Goal: Book appointment/travel/reservation

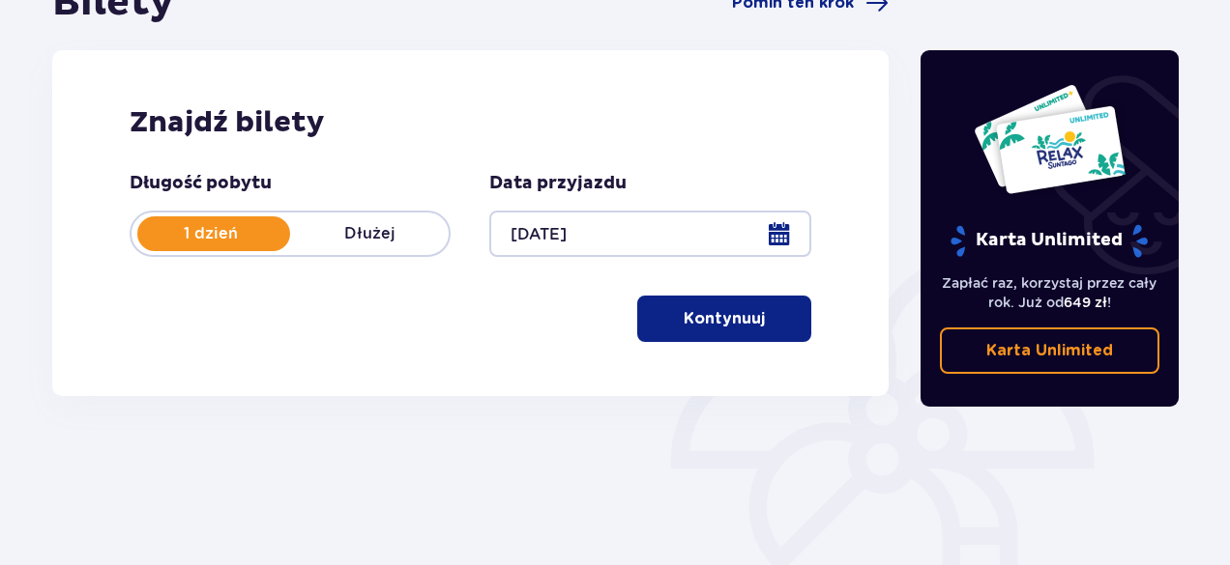
scroll to position [257, 0]
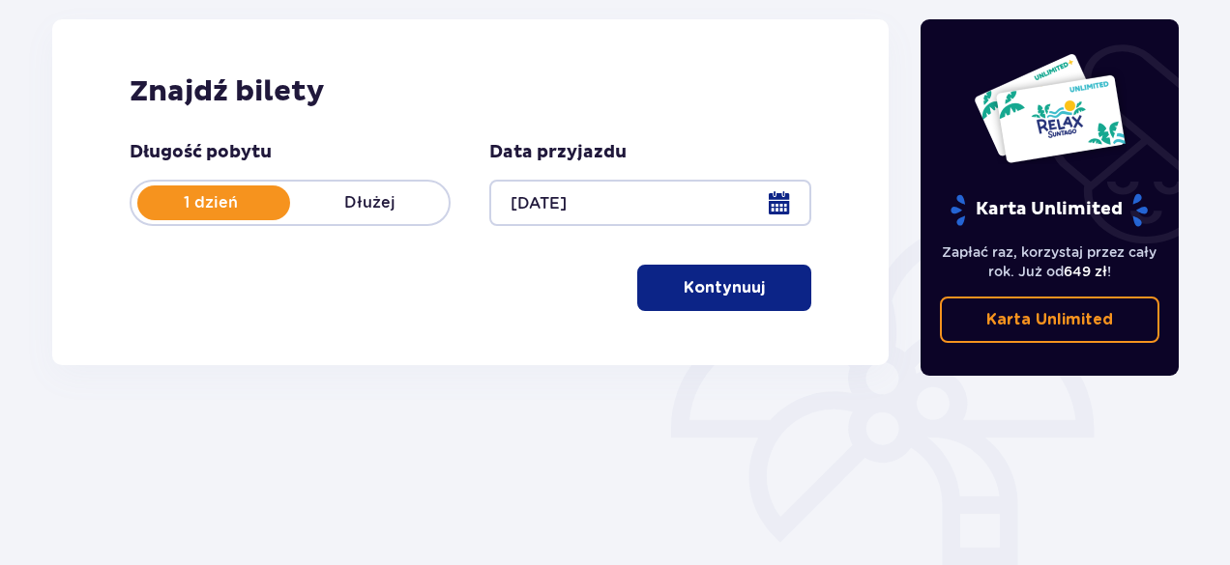
click at [709, 290] on p "Kontynuuj" at bounding box center [723, 287] width 81 height 21
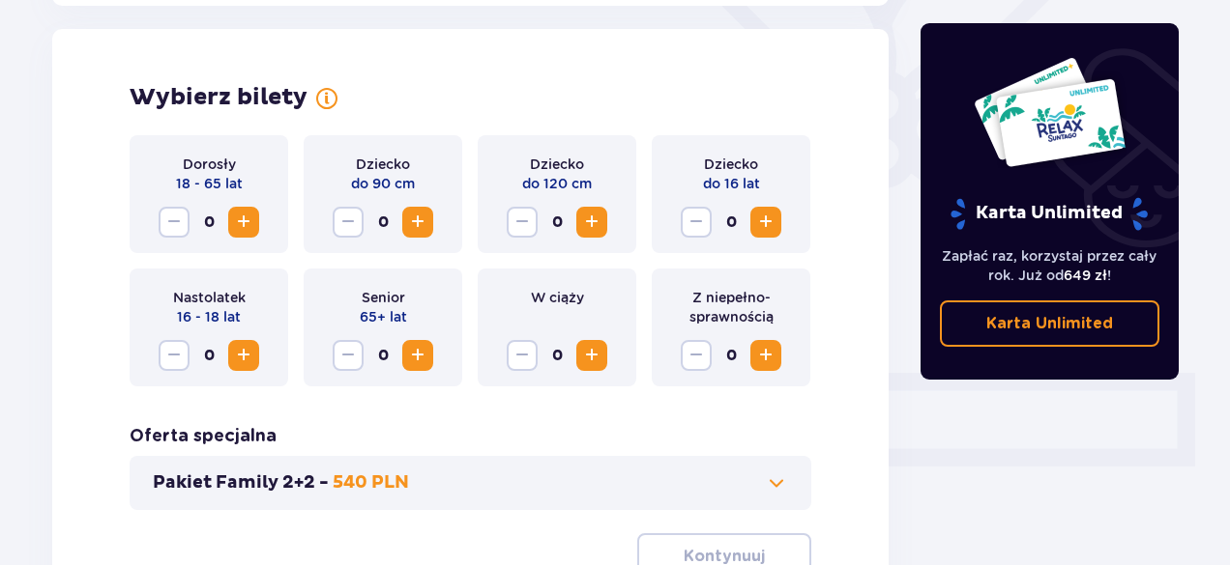
scroll to position [537, 0]
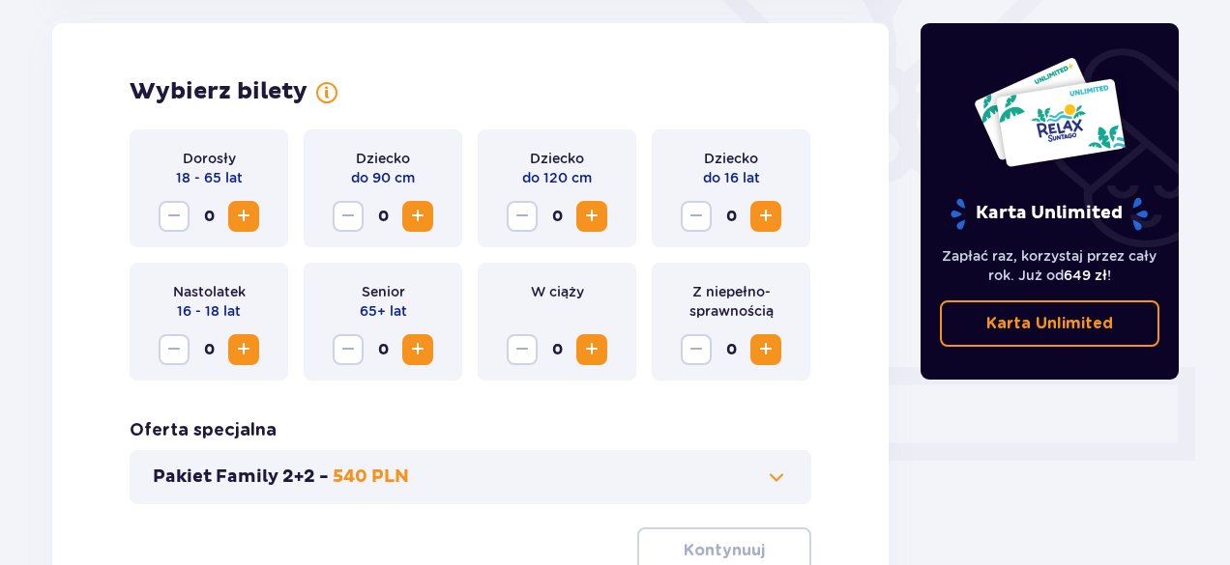
click at [242, 214] on span "Zwiększ" at bounding box center [243, 216] width 23 height 23
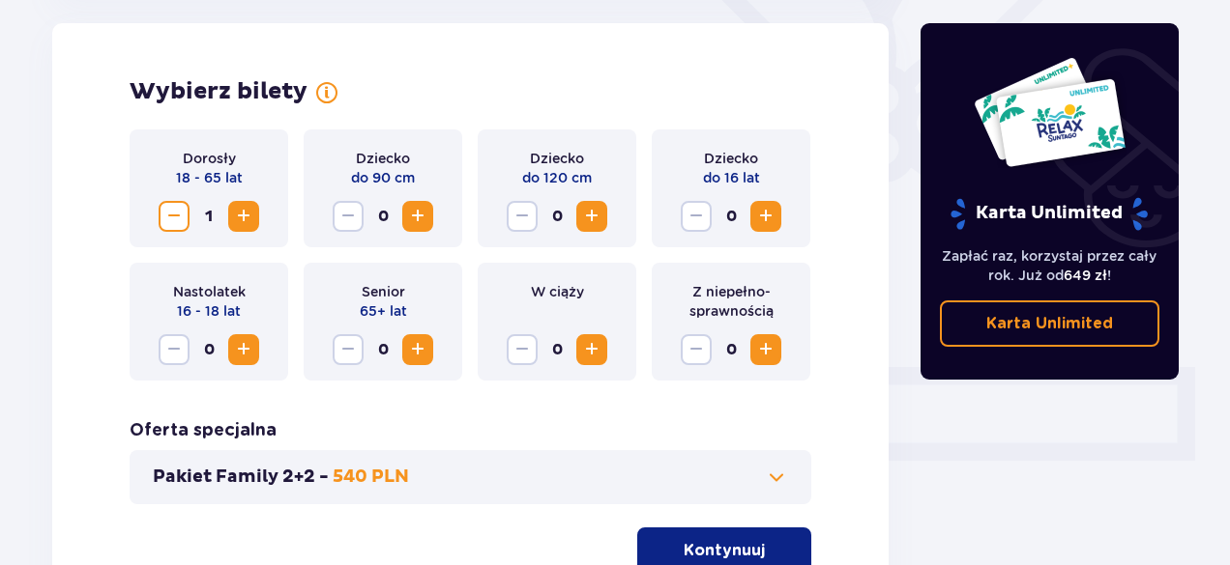
click at [242, 214] on span "Zwiększ" at bounding box center [243, 216] width 23 height 23
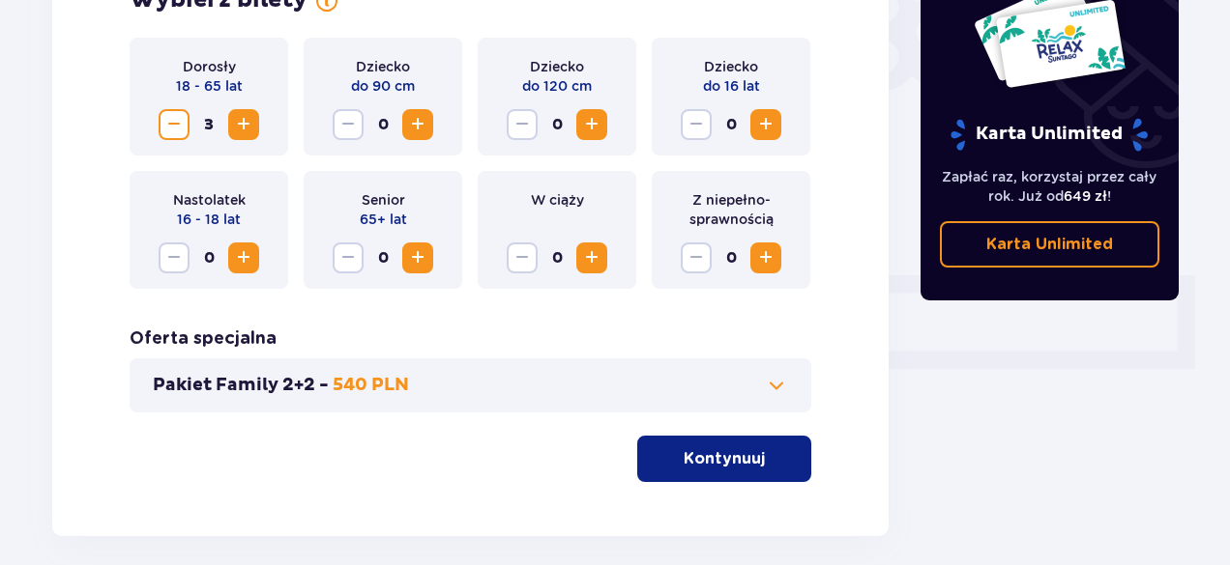
scroll to position [587, 0]
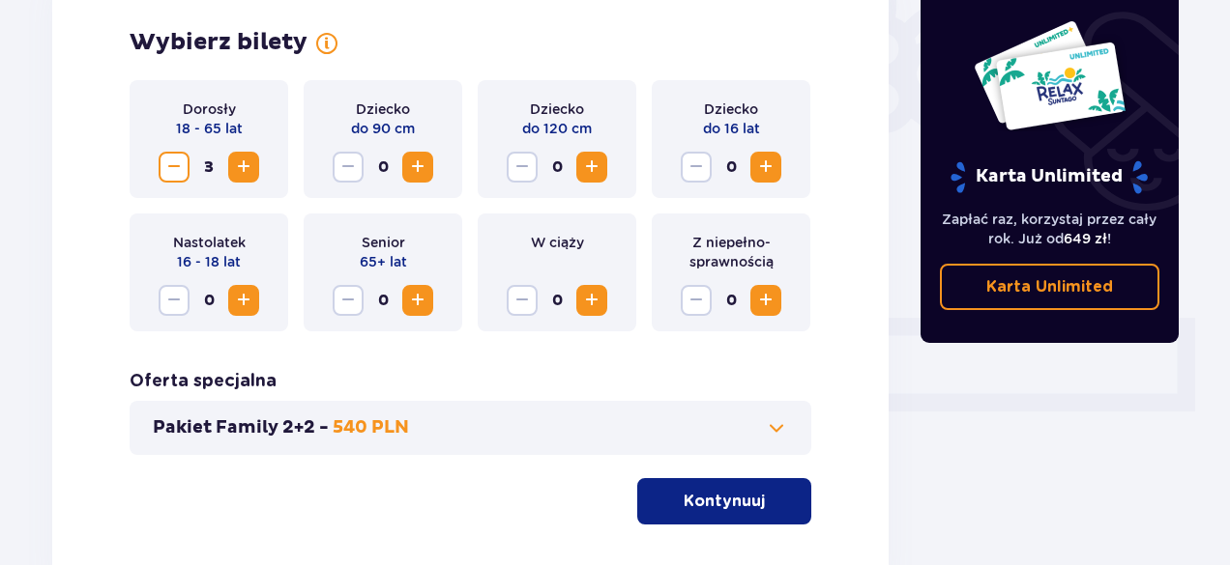
click at [775, 429] on span at bounding box center [776, 428] width 23 height 23
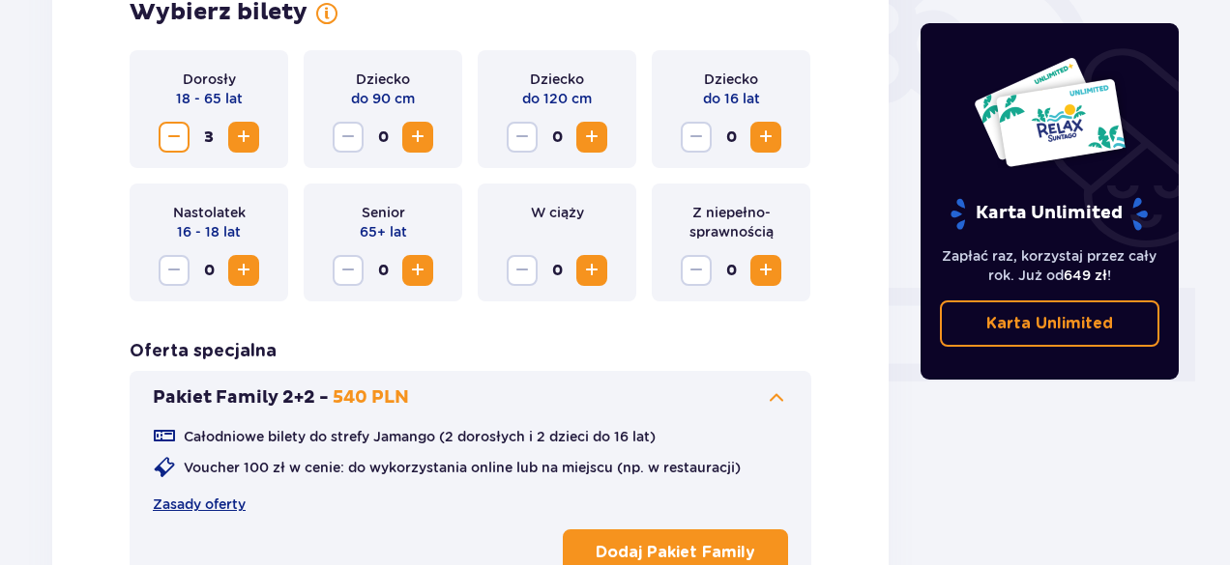
scroll to position [666, 0]
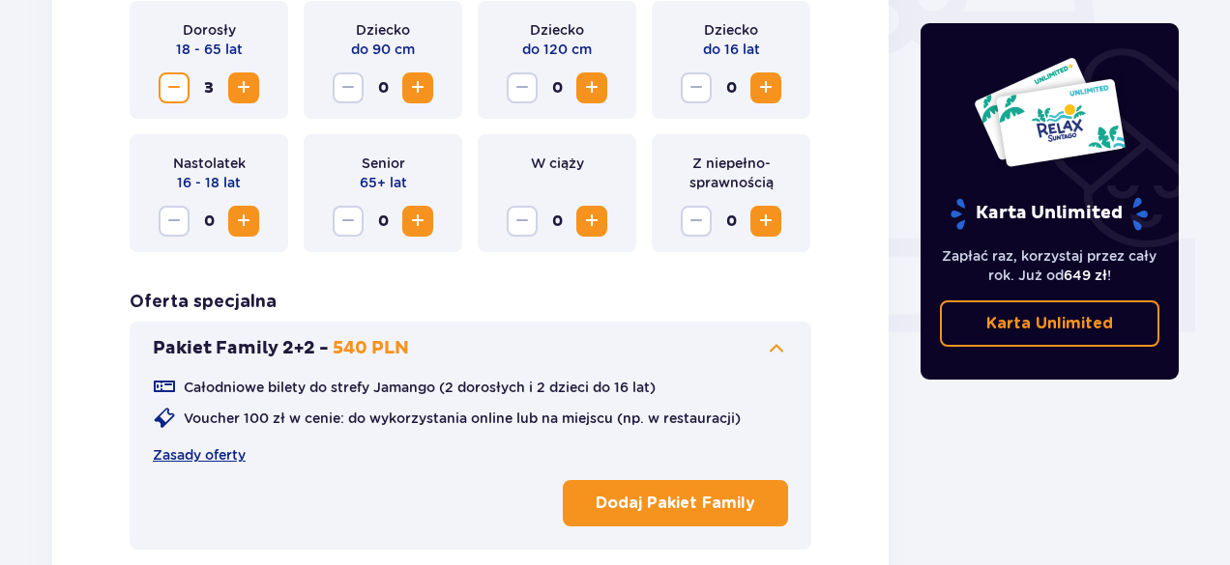
click at [673, 494] on p "Dodaj Pakiet Family" at bounding box center [674, 503] width 159 height 21
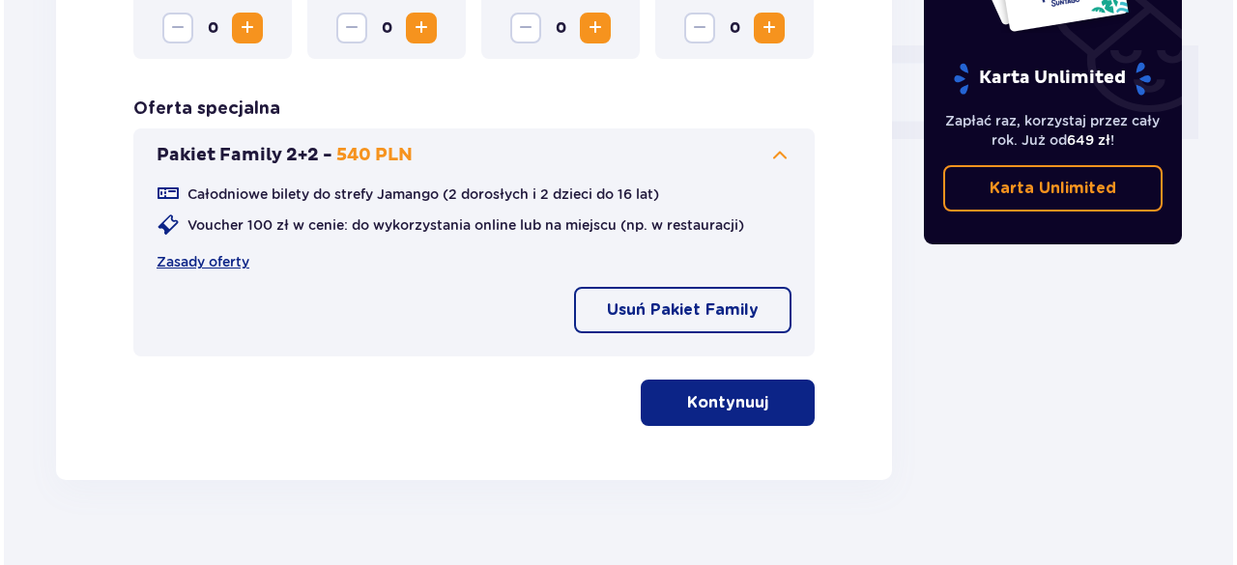
scroll to position [889, 0]
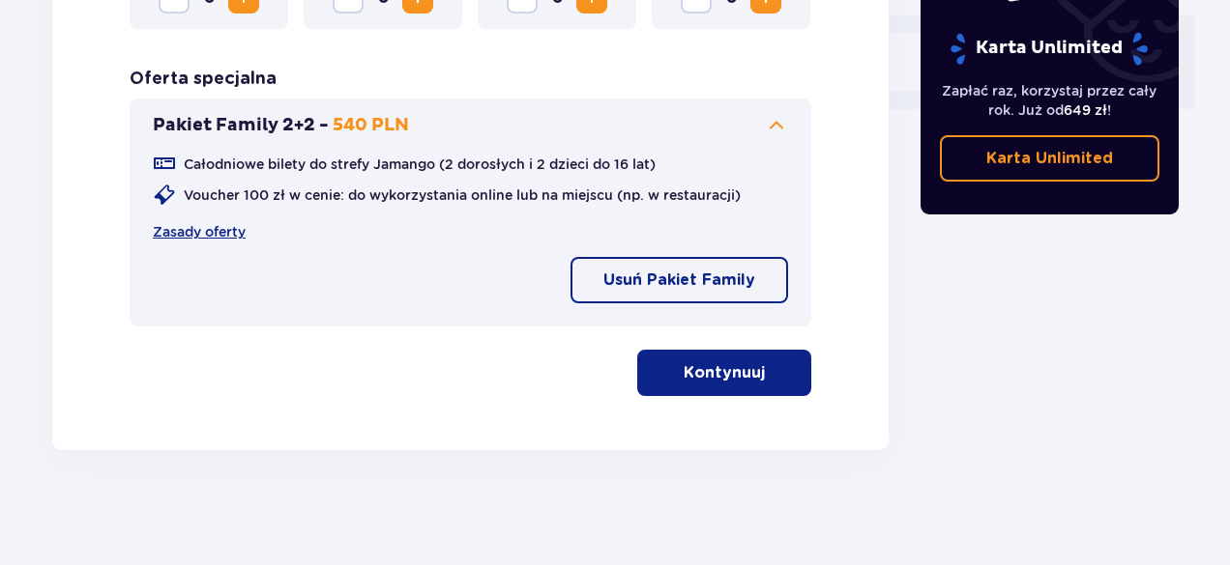
click at [683, 365] on p "Kontynuuj" at bounding box center [723, 372] width 81 height 21
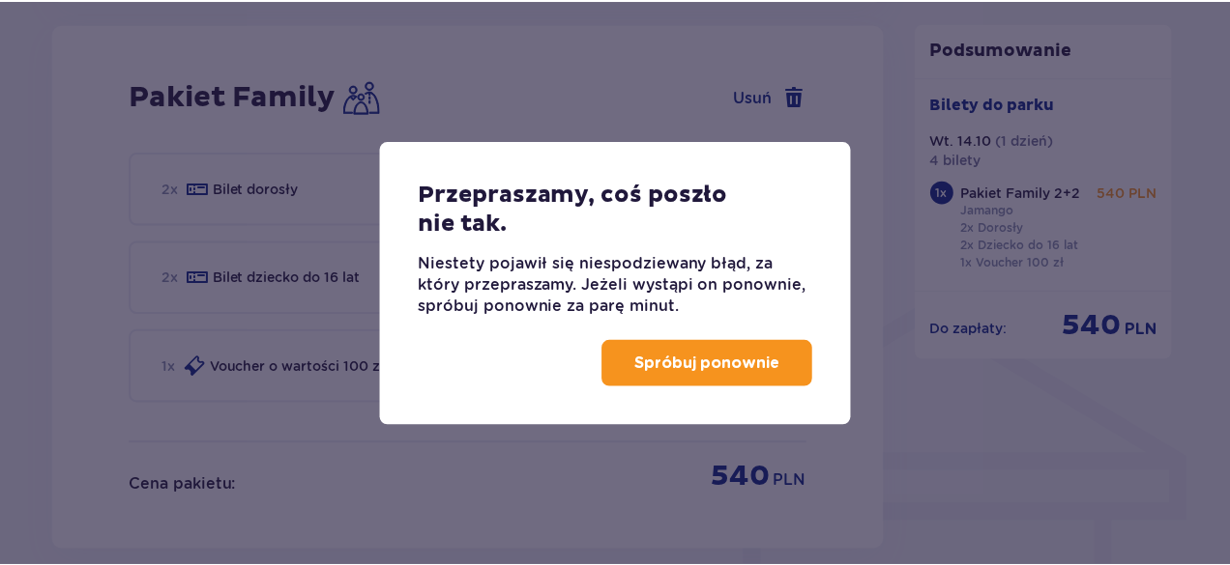
scroll to position [1270, 0]
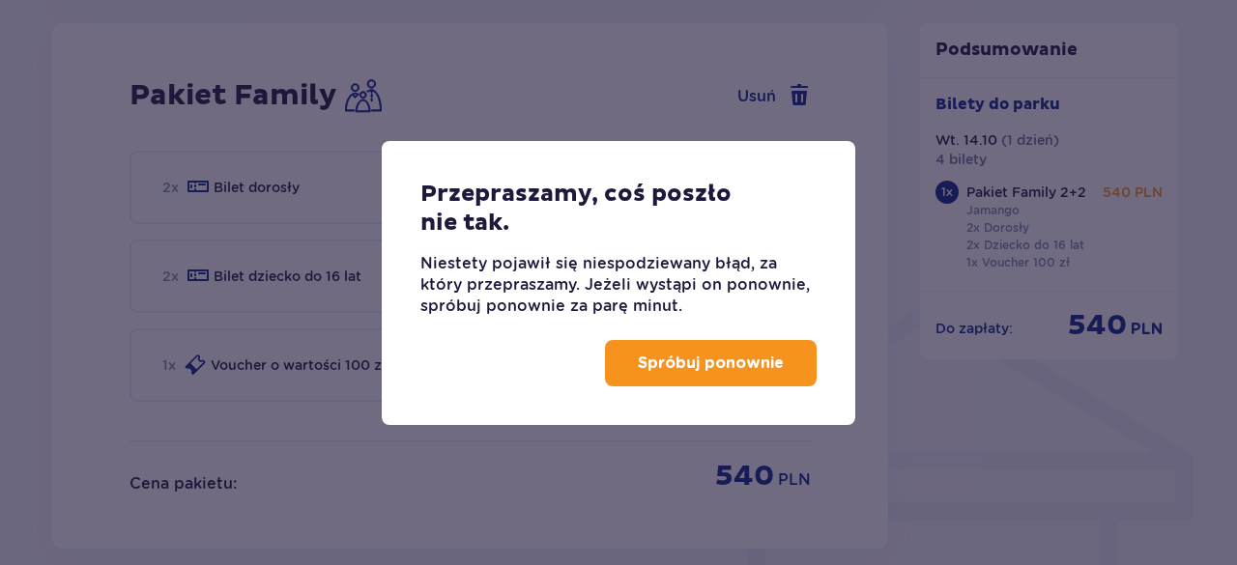
click at [686, 365] on p "Spróbuj ponownie" at bounding box center [711, 363] width 146 height 21
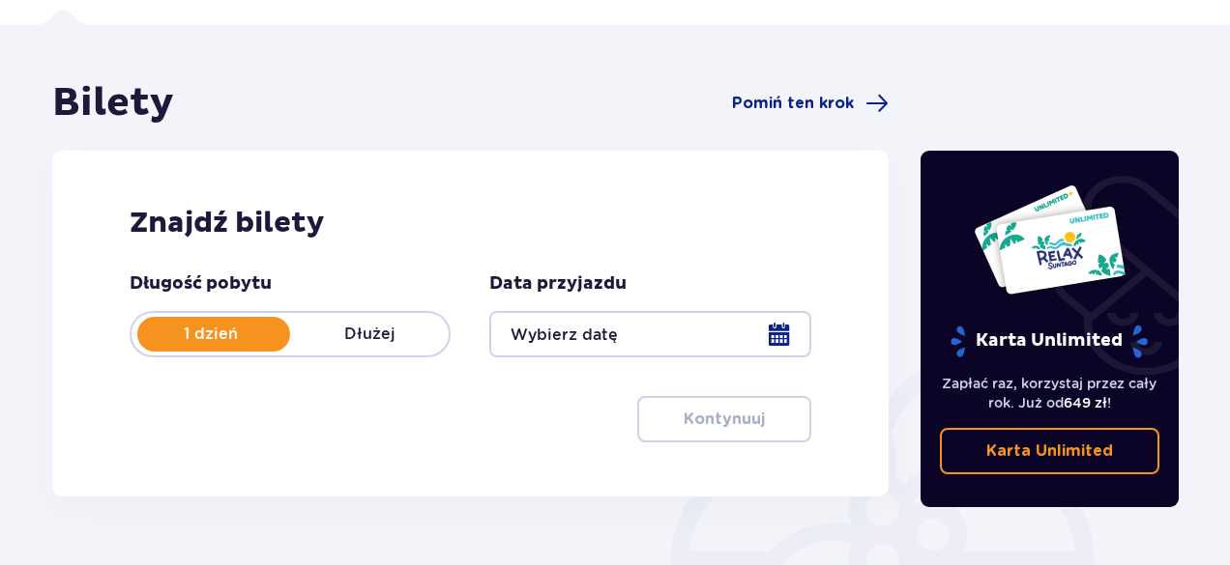
scroll to position [257, 0]
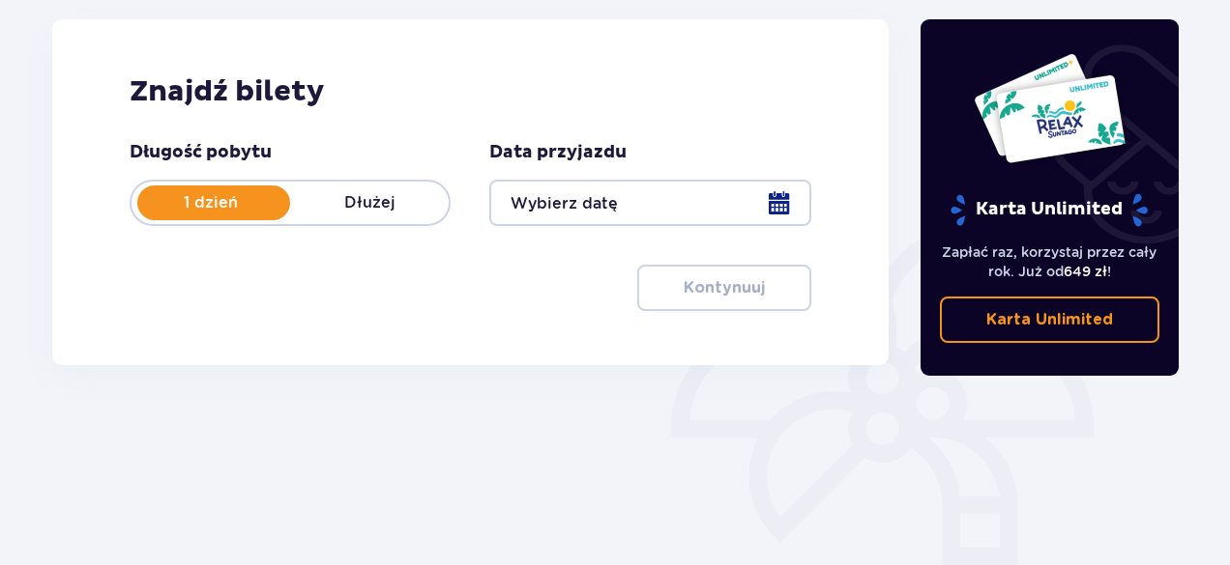
click at [770, 190] on div at bounding box center [649, 203] width 321 height 46
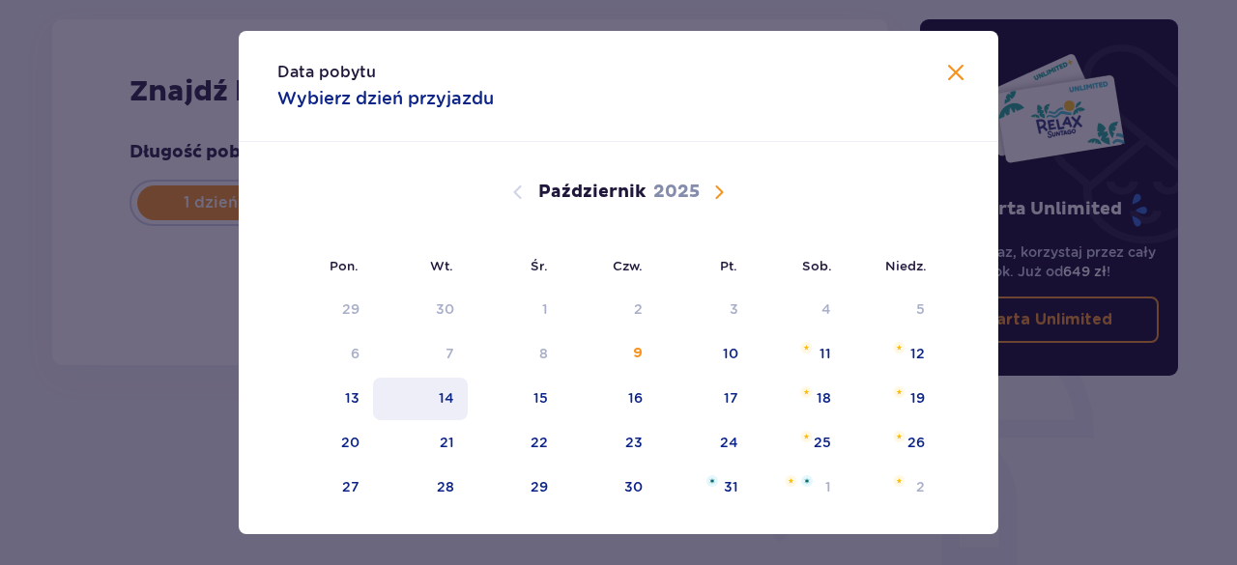
click at [437, 407] on div "14" at bounding box center [421, 399] width 96 height 43
type input "[DATE]"
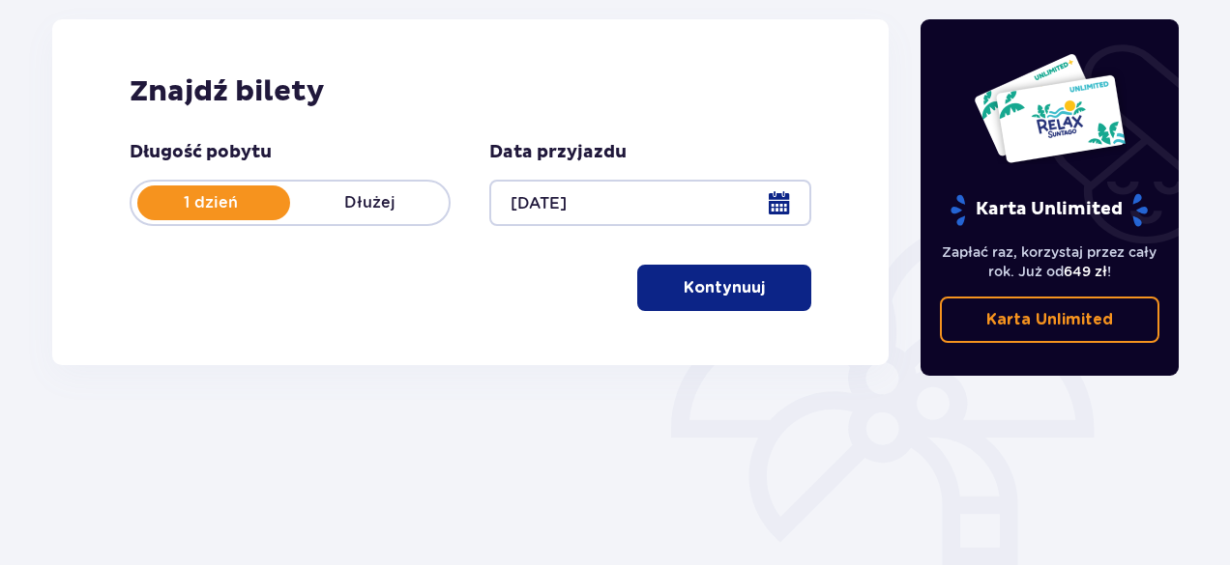
click at [704, 277] on p "Kontynuuj" at bounding box center [723, 287] width 81 height 21
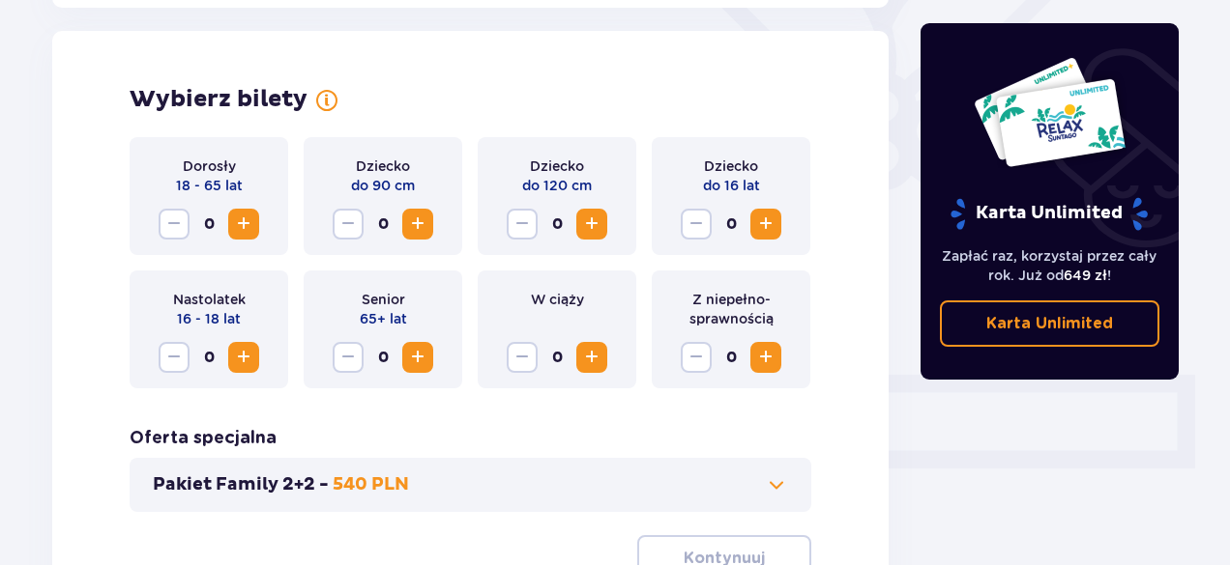
scroll to position [537, 0]
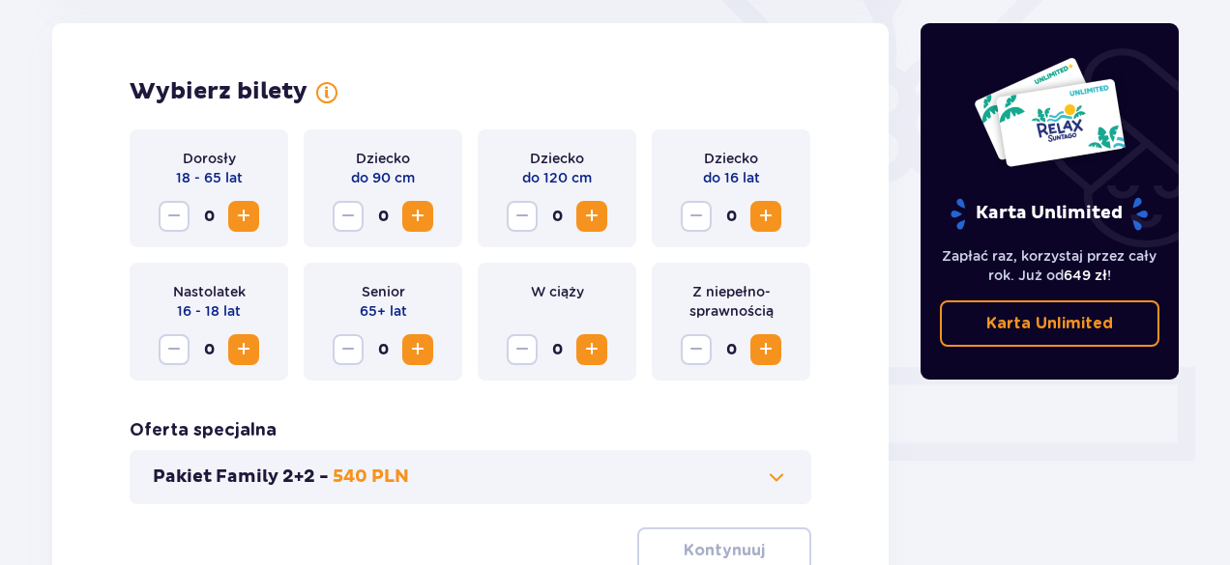
click at [250, 231] on button "Zwiększ" at bounding box center [243, 216] width 31 height 31
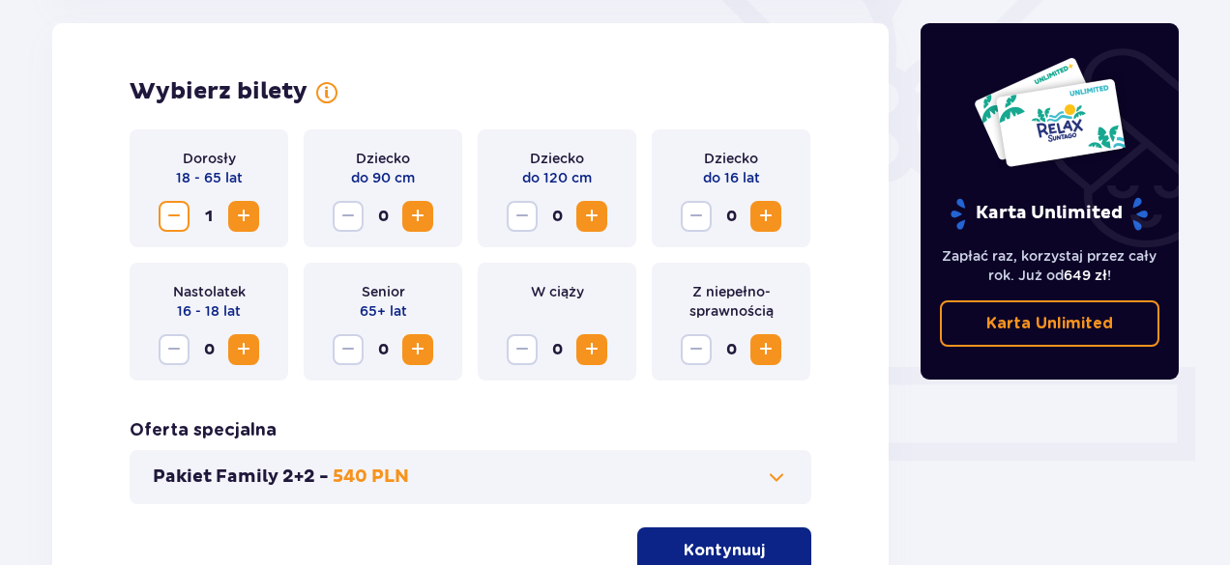
click at [250, 231] on button "Zwiększ" at bounding box center [243, 216] width 31 height 31
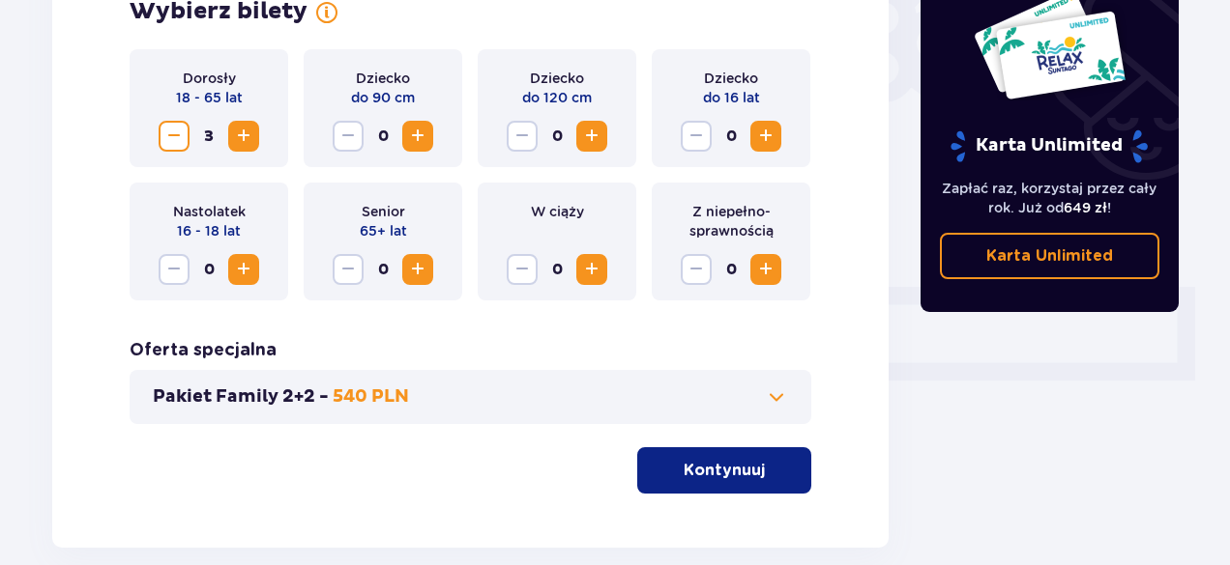
scroll to position [666, 0]
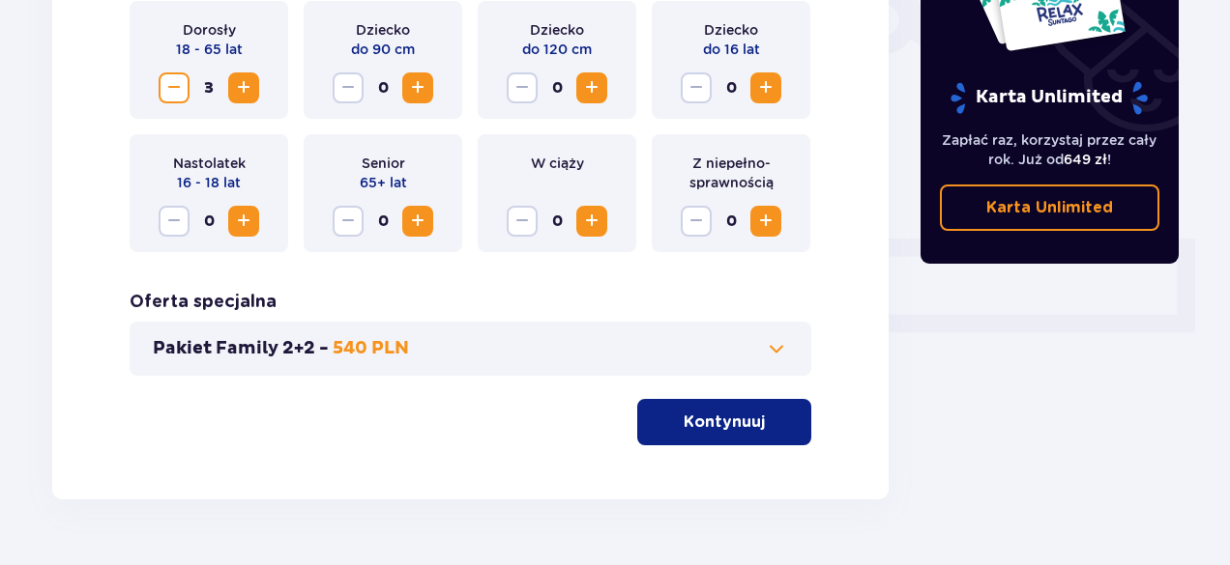
click at [745, 419] on p "Kontynuuj" at bounding box center [723, 422] width 81 height 21
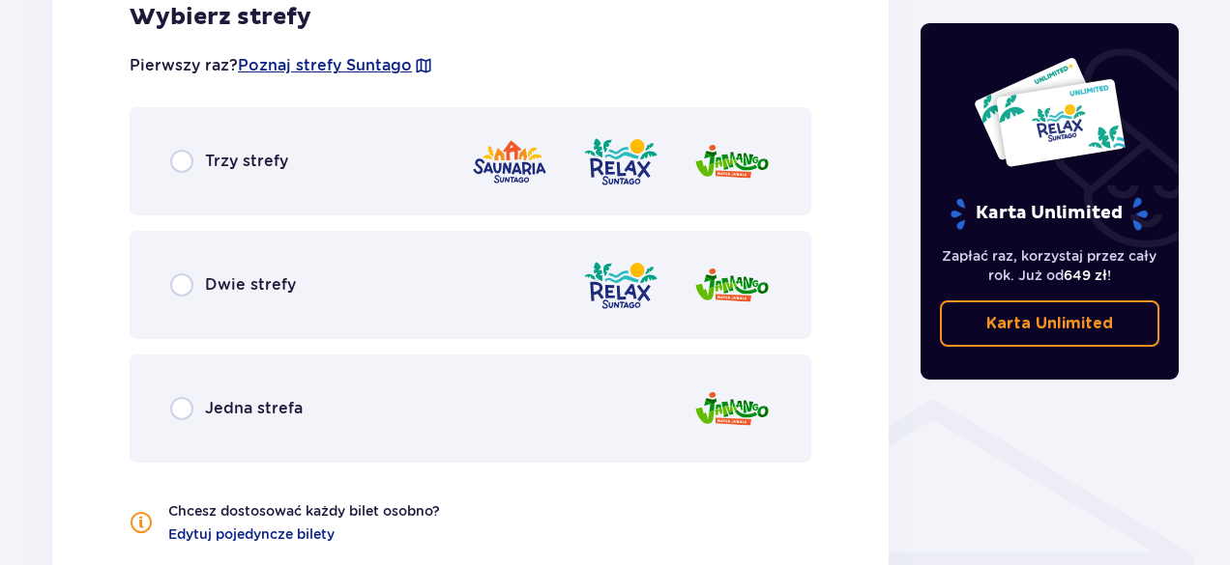
scroll to position [1201, 0]
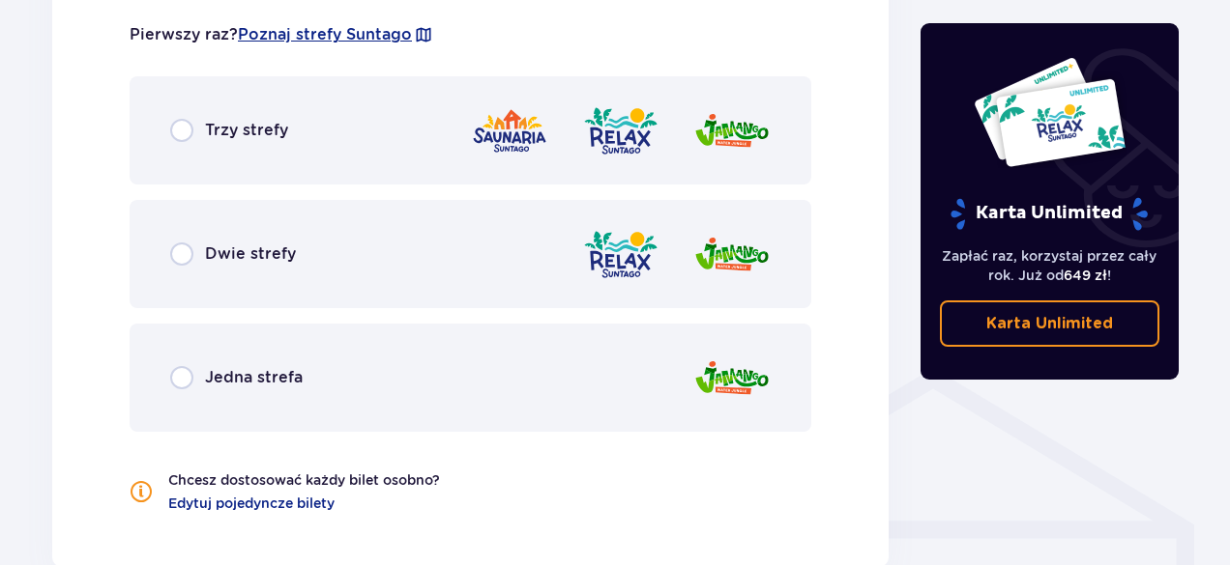
click at [251, 249] on span "Dwie strefy" at bounding box center [250, 254] width 91 height 21
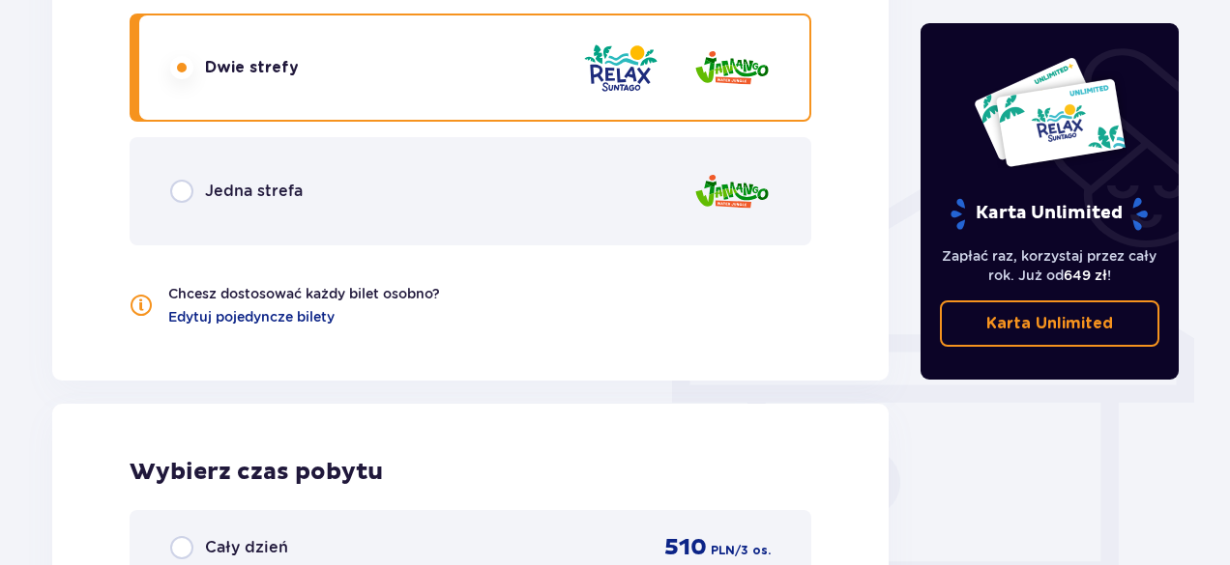
scroll to position [1359, 0]
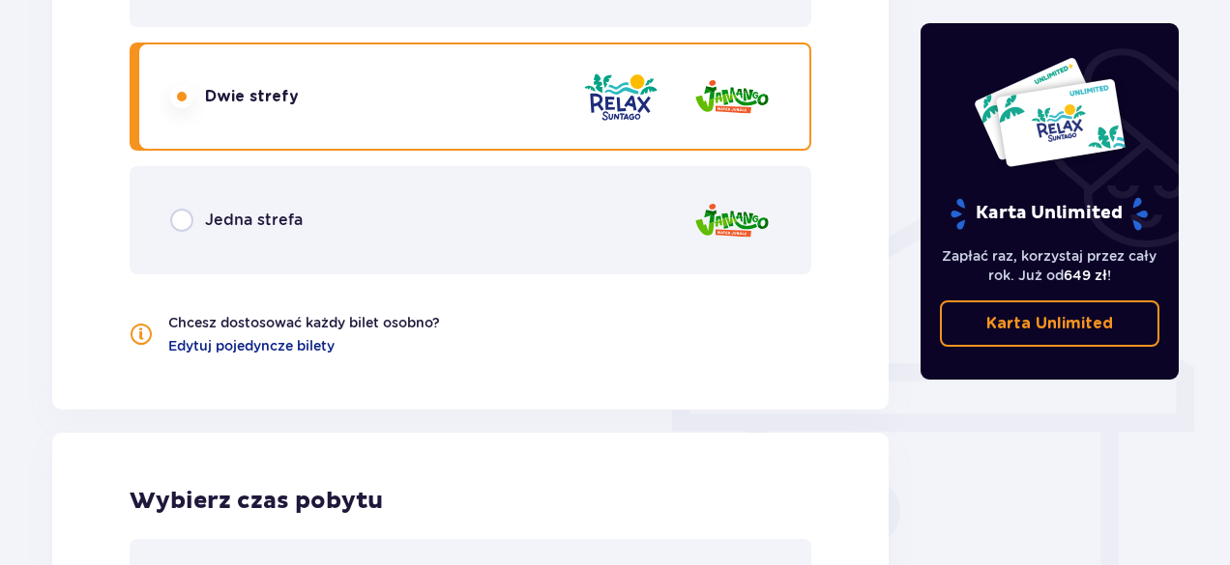
click at [218, 212] on span "Jedna strefa" at bounding box center [254, 220] width 98 height 21
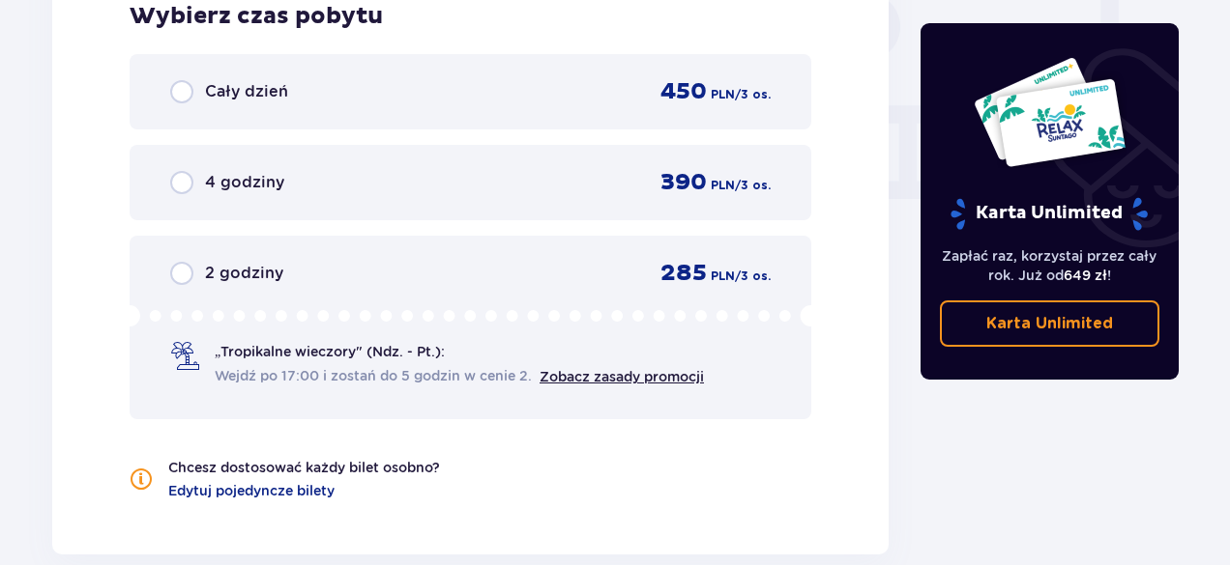
scroll to position [1874, 0]
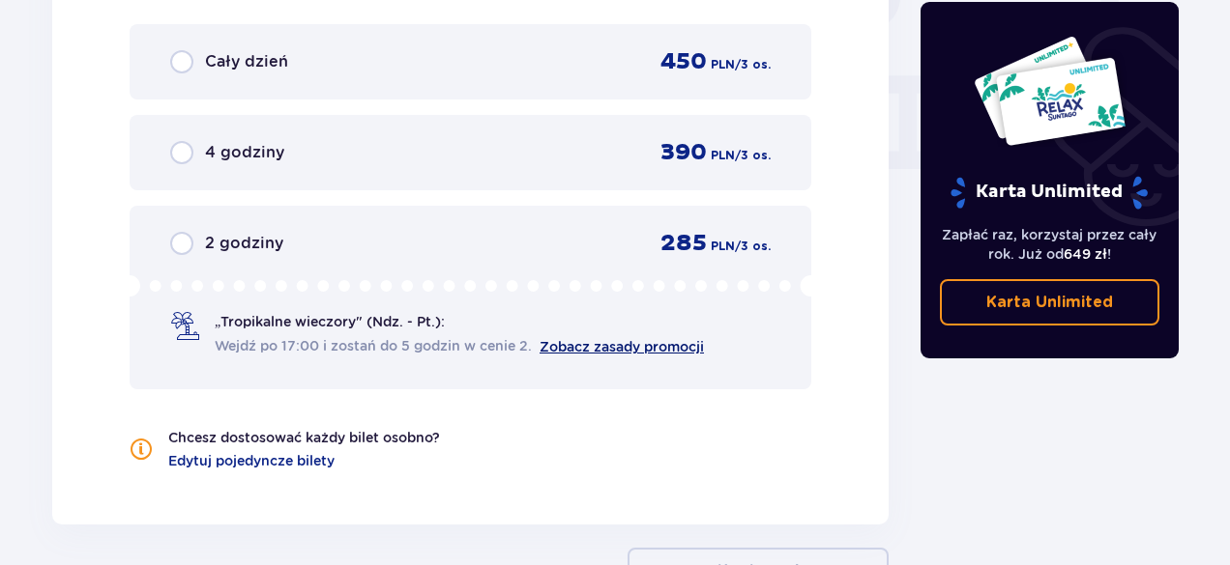
click at [578, 343] on link "Zobacz zasady promocji" at bounding box center [621, 346] width 164 height 15
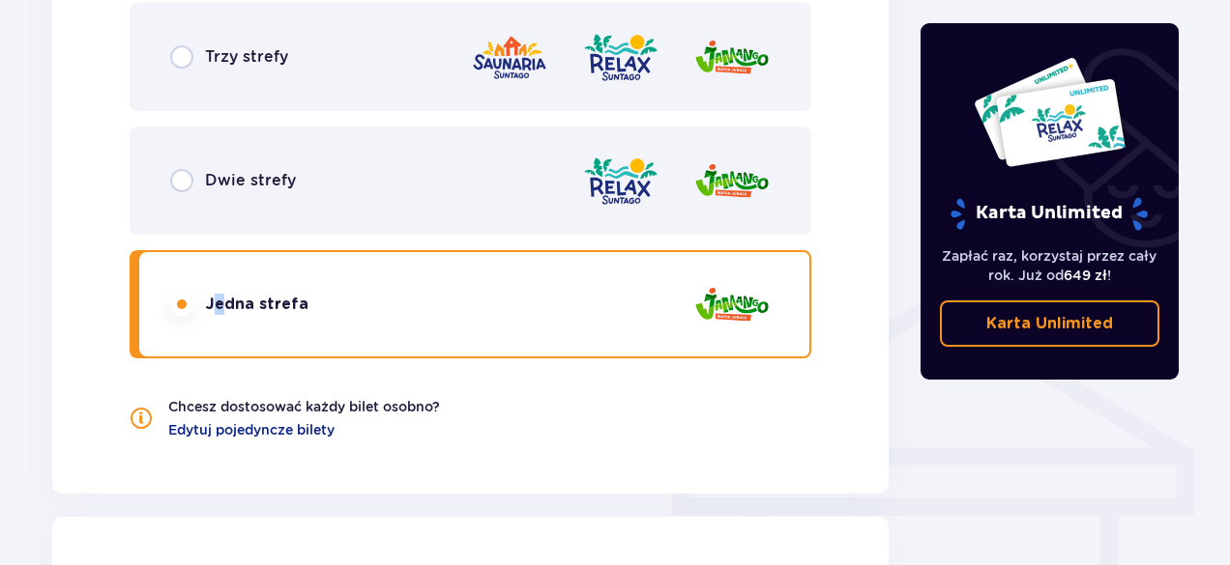
scroll to position [1230, 0]
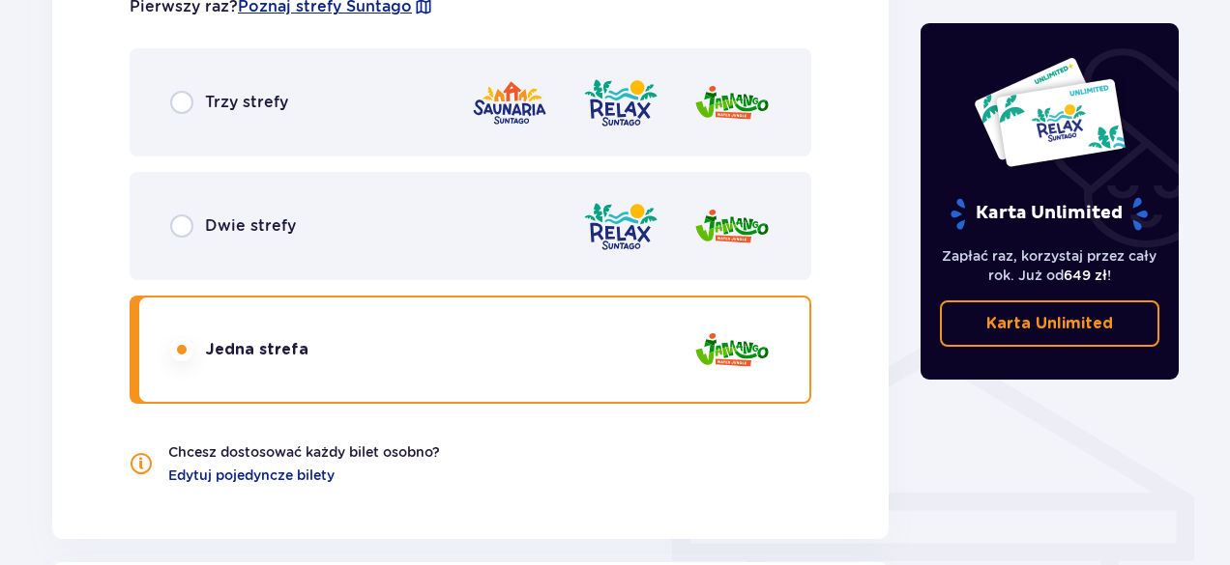
click at [205, 228] on span "Dwie strefy" at bounding box center [250, 226] width 91 height 21
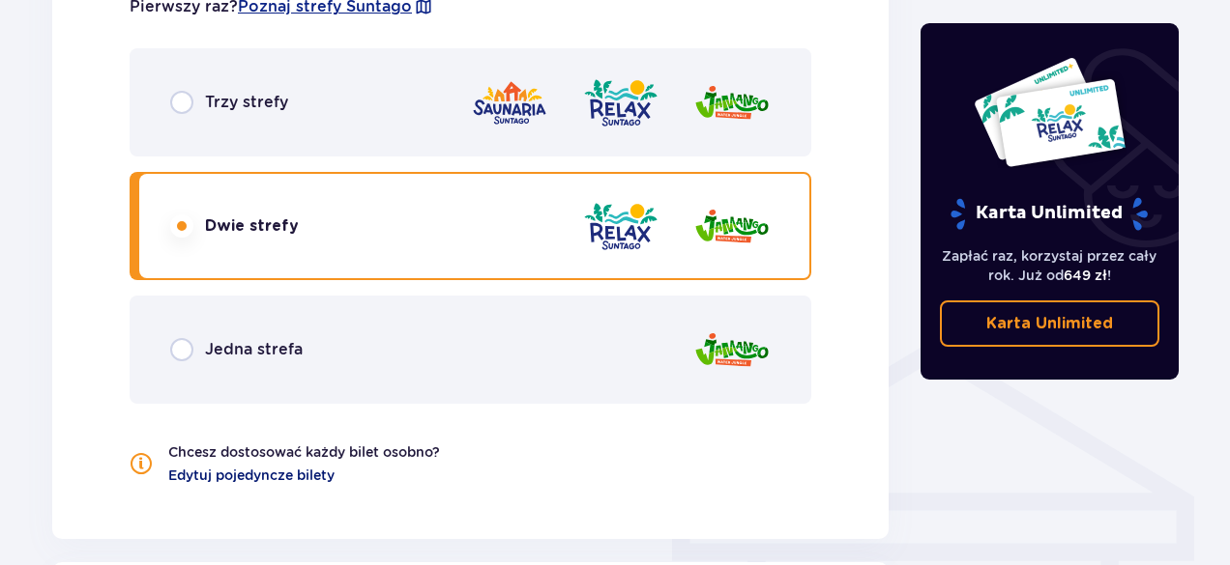
click at [263, 482] on span "Edytuj pojedyncze bilety" at bounding box center [251, 475] width 166 height 19
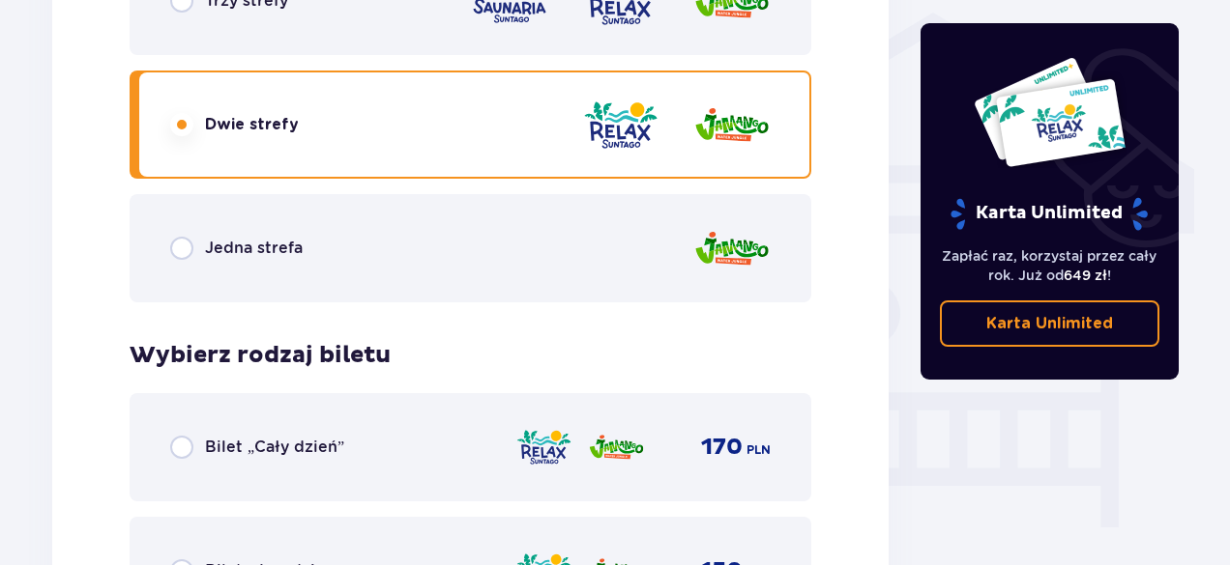
scroll to position [1588, 0]
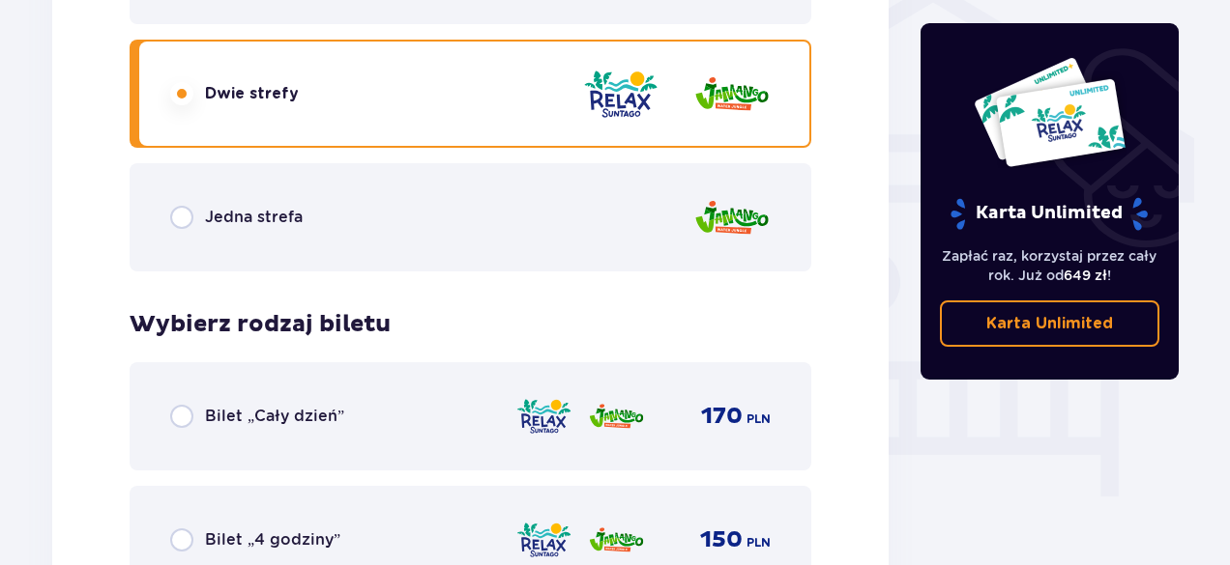
click at [180, 212] on input "radio" at bounding box center [181, 217] width 23 height 23
radio input "true"
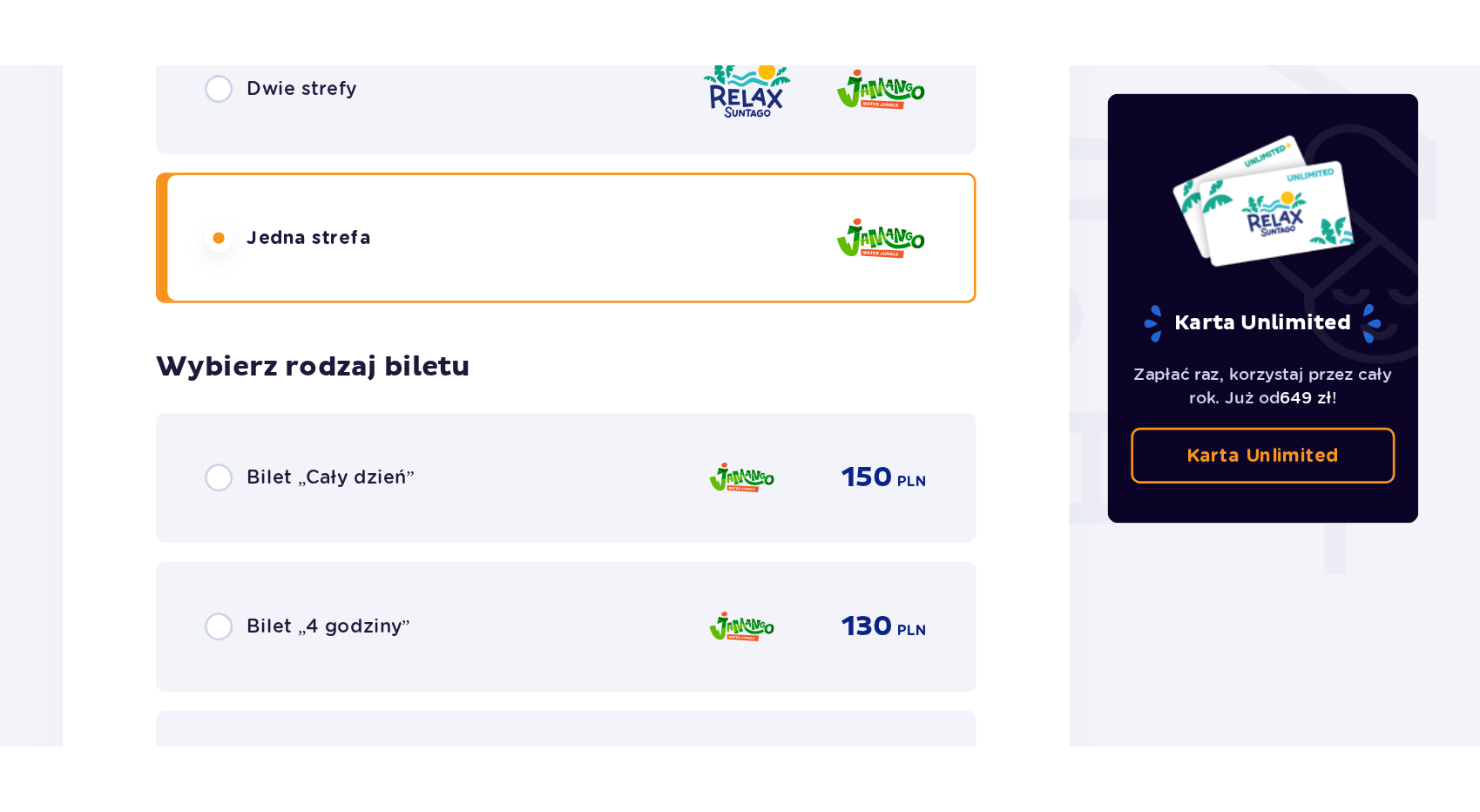
scroll to position [1457, 0]
